Goal: Find specific page/section: Find specific page/section

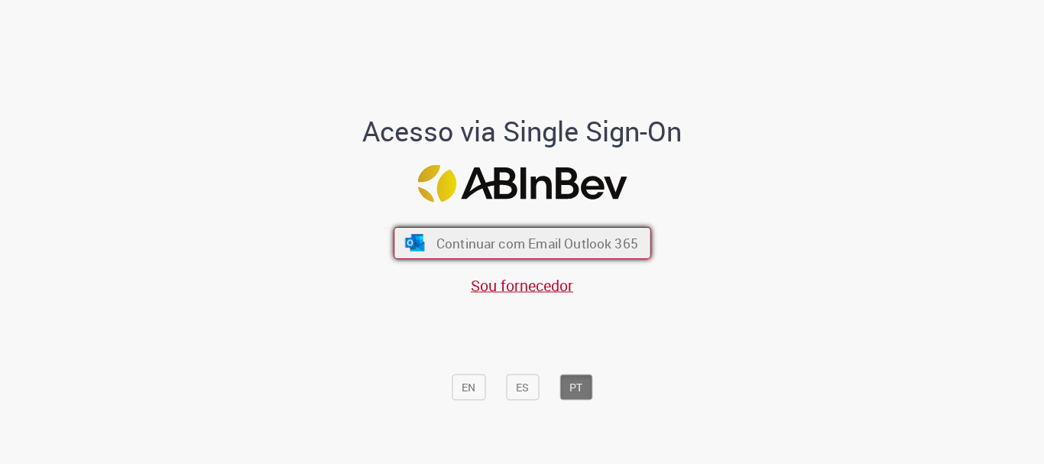
click at [501, 245] on span "Continuar com Email Outlook 365" at bounding box center [537, 244] width 202 height 18
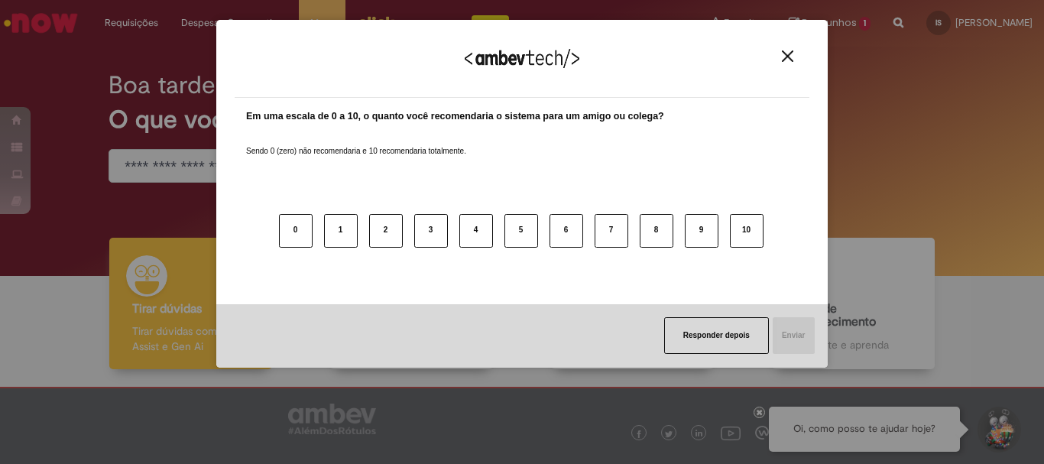
click at [788, 60] on img "Close" at bounding box center [787, 55] width 11 height 11
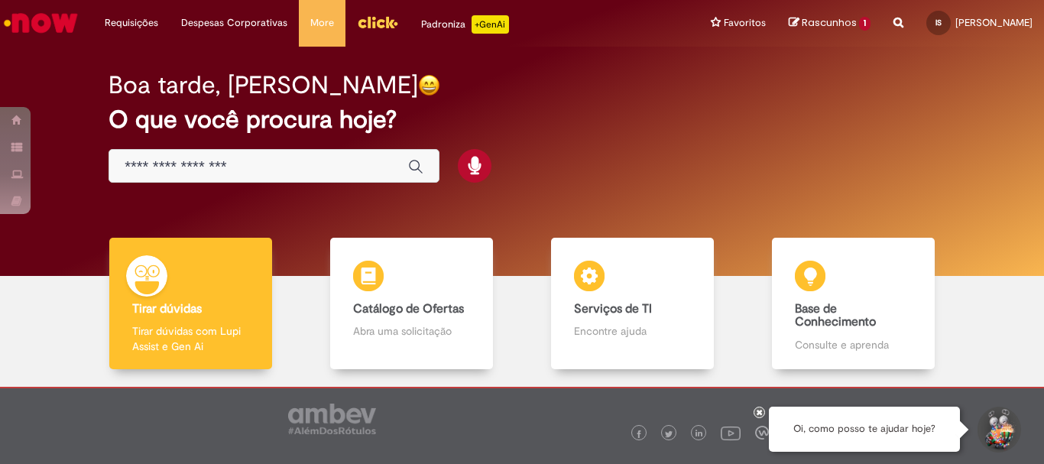
click at [367, 20] on img "Menu Cabeçalho" at bounding box center [377, 22] width 41 height 23
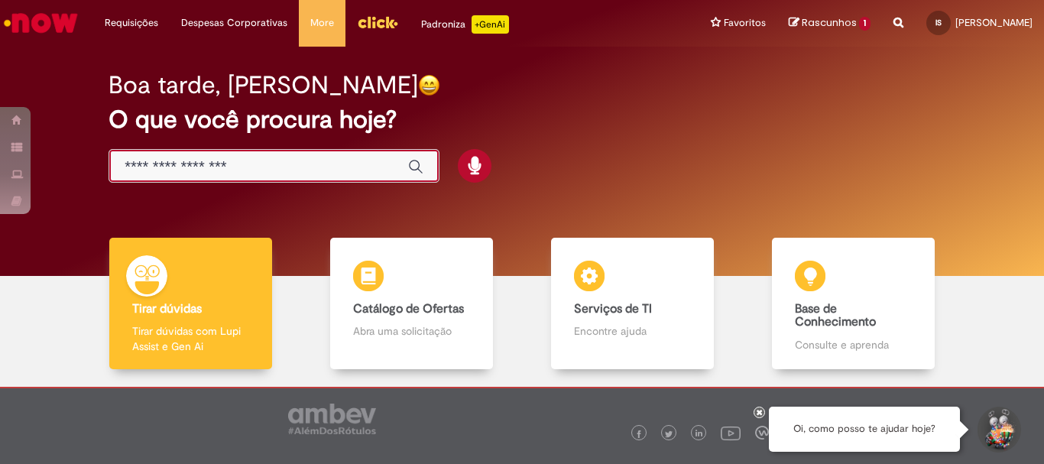
click at [206, 160] on input "Basta digitar aqui" at bounding box center [259, 167] width 268 height 18
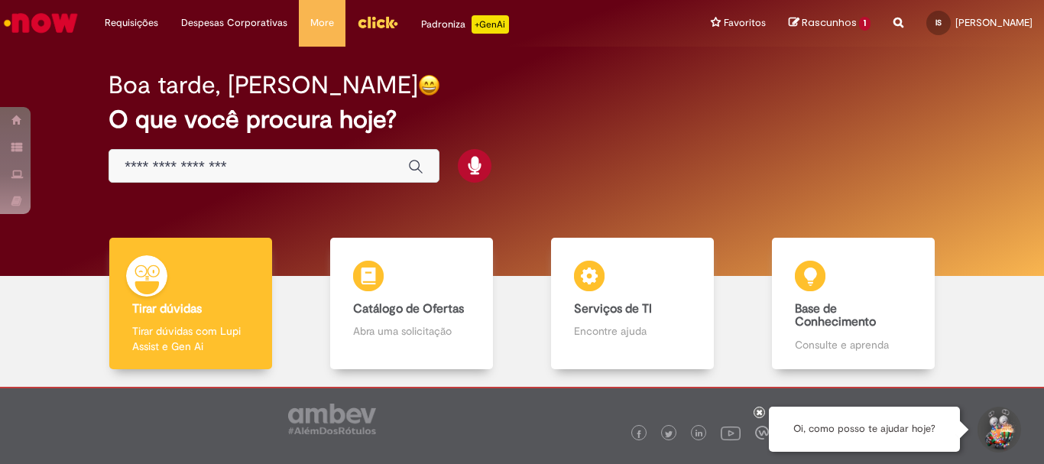
click at [380, 24] on img "Menu Cabeçalho" at bounding box center [377, 22] width 41 height 23
